Goal: Task Accomplishment & Management: Complete application form

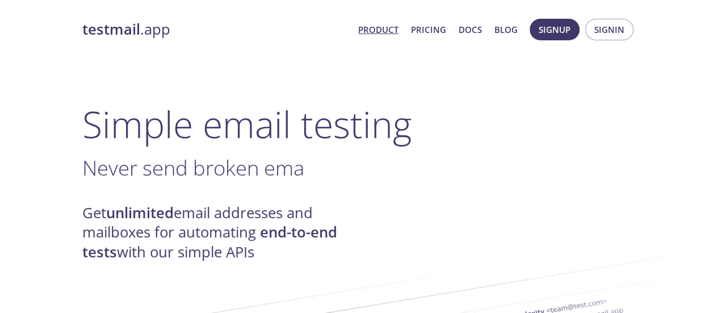
click at [578, 36] on span "Signup Signin" at bounding box center [582, 29] width 110 height 27
click at [569, 36] on span "Signup" at bounding box center [555, 29] width 32 height 15
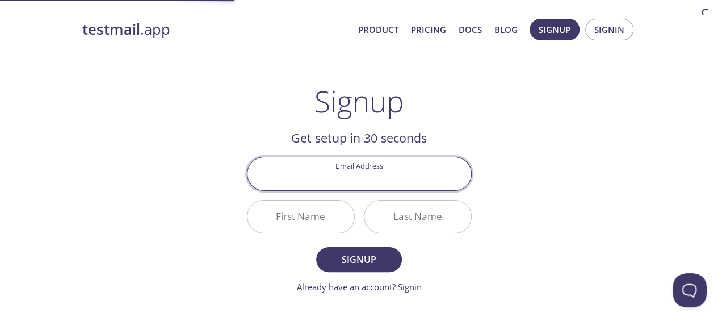
click at [351, 173] on input "Email Address" at bounding box center [359, 173] width 224 height 32
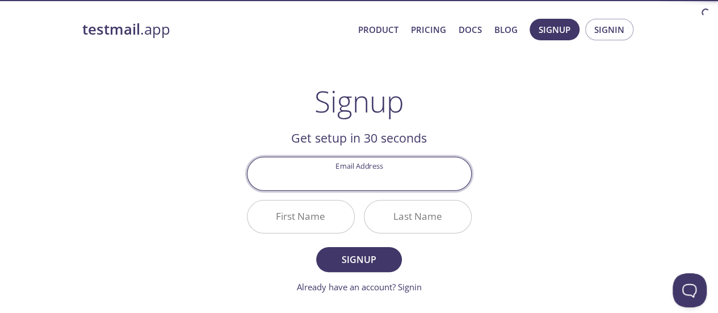
paste input "[EMAIL_ADDRESS][DOMAIN_NAME]"
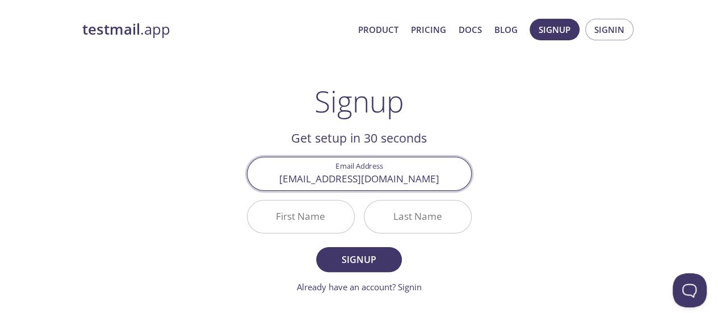
type input "[EMAIL_ADDRESS][DOMAIN_NAME]"
click at [313, 213] on input "First Name" at bounding box center [300, 216] width 107 height 32
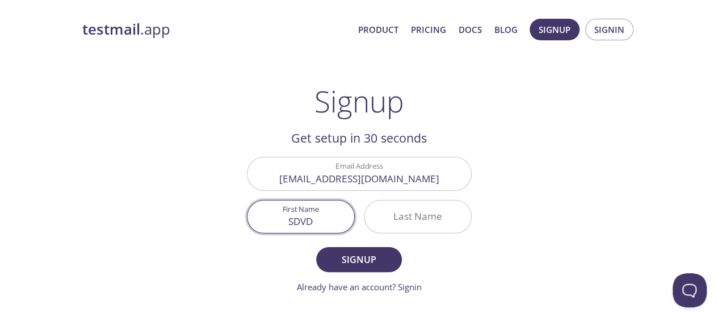
type input "SDVD"
click at [423, 216] on input "Last Name" at bounding box center [417, 216] width 107 height 32
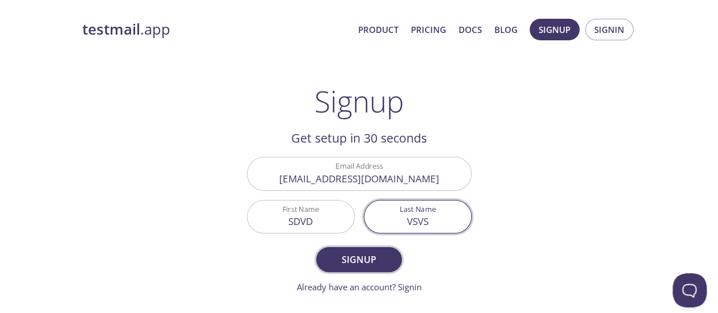
type input "VSVS"
click at [378, 247] on button "Signup" at bounding box center [358, 259] width 85 height 25
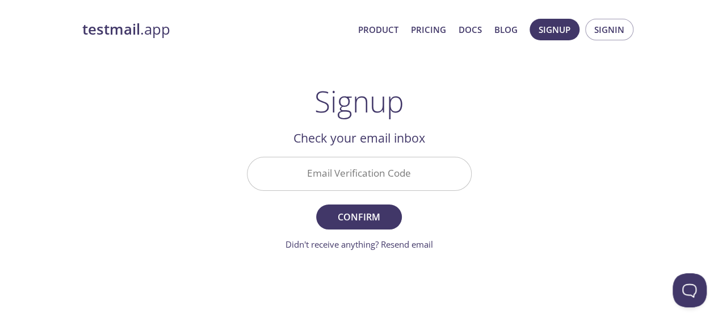
click at [370, 182] on input "Email Verification Code" at bounding box center [359, 173] width 224 height 32
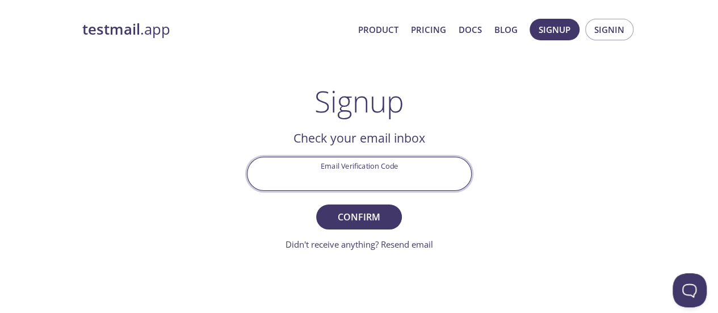
paste input "9WKAMM6"
type input "9WKAMM6"
click at [363, 216] on span "Confirm" at bounding box center [359, 217] width 60 height 16
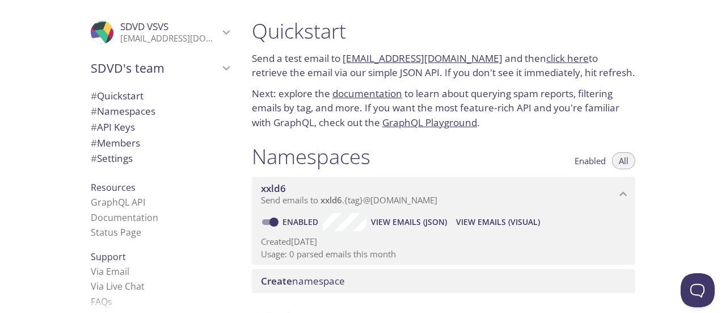
drag, startPoint x: 481, startPoint y: 56, endPoint x: 345, endPoint y: 56, distance: 136.2
click at [345, 56] on p "Send a test email to [EMAIL_ADDRESS][DOMAIN_NAME] and then click here to retrie…" at bounding box center [444, 65] width 384 height 29
copy link "[EMAIL_ADDRESS][DOMAIN_NAME]"
click at [409, 218] on span "View Emails (JSON)" at bounding box center [409, 222] width 76 height 14
click at [403, 216] on span "View Emails (JSON)" at bounding box center [409, 222] width 76 height 14
